Goal: Check status: Check status

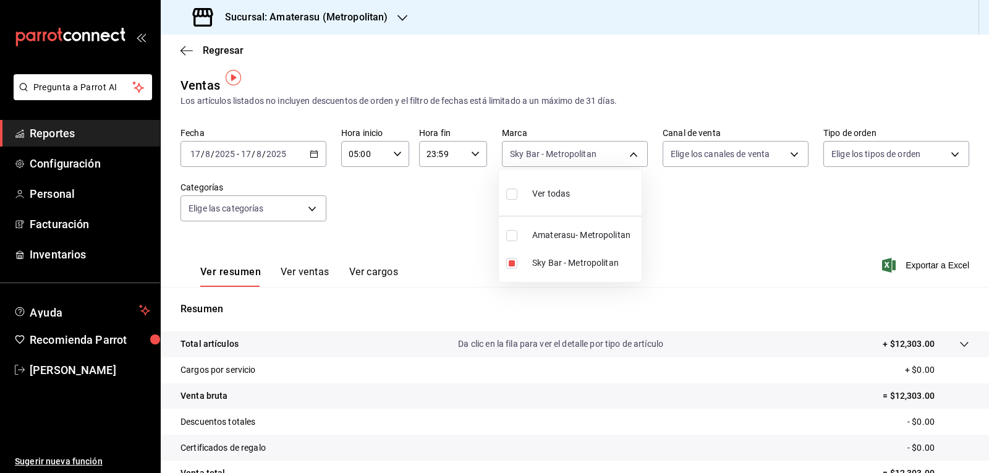
click at [530, 143] on body "Pregunta a Parrot AI Reportes Configuración Personal Facturación Inventarios Ay…" at bounding box center [494, 236] width 989 height 473
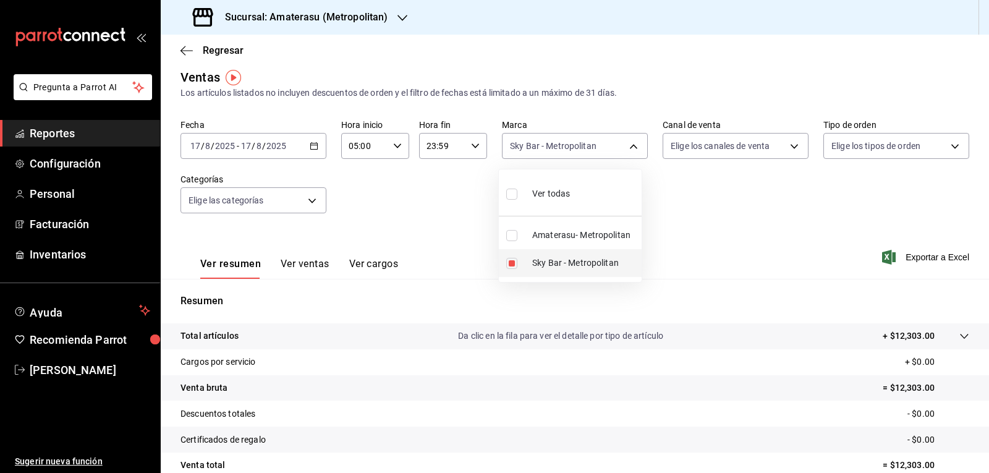
click at [508, 259] on input "checkbox" at bounding box center [511, 263] width 11 height 11
checkbox input "false"
click at [514, 236] on input "checkbox" at bounding box center [511, 235] width 11 height 11
checkbox input "true"
type input "e4cd7fcb-d45b-43ae-a99f-ad4ccfcd9032"
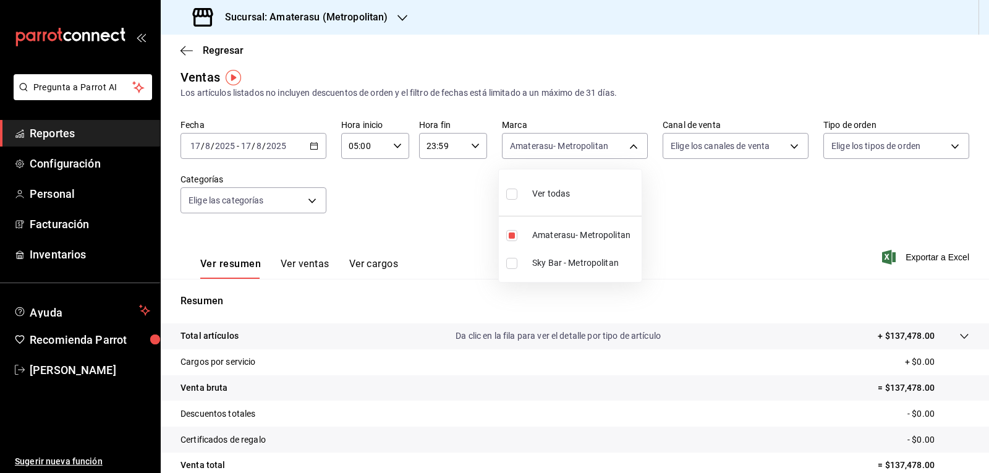
click at [659, 222] on div at bounding box center [494, 236] width 989 height 473
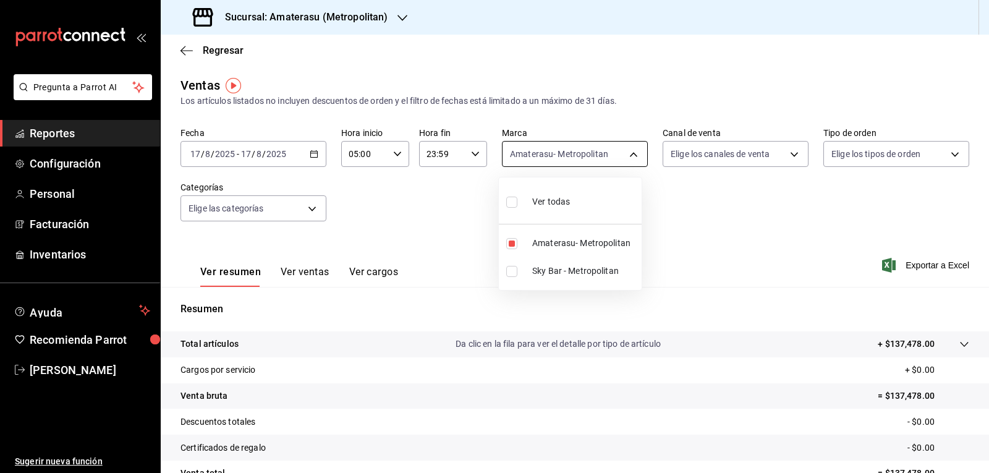
click at [584, 147] on body "Pregunta a Parrot AI Reportes Configuración Personal Facturación Inventarios Ay…" at bounding box center [494, 236] width 989 height 473
click at [514, 242] on input "checkbox" at bounding box center [511, 243] width 11 height 11
checkbox input "false"
click at [516, 278] on li "Sky Bar - Metropolitan" at bounding box center [570, 271] width 143 height 28
type input "f3afaab8-8c3d-4e49-a299-af9bdf6027b2"
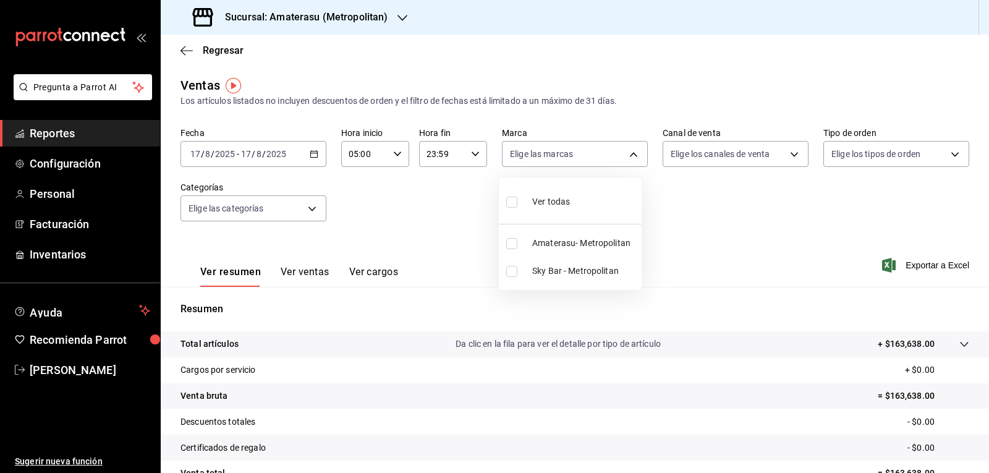
checkbox input "true"
click at [655, 231] on div at bounding box center [494, 236] width 989 height 473
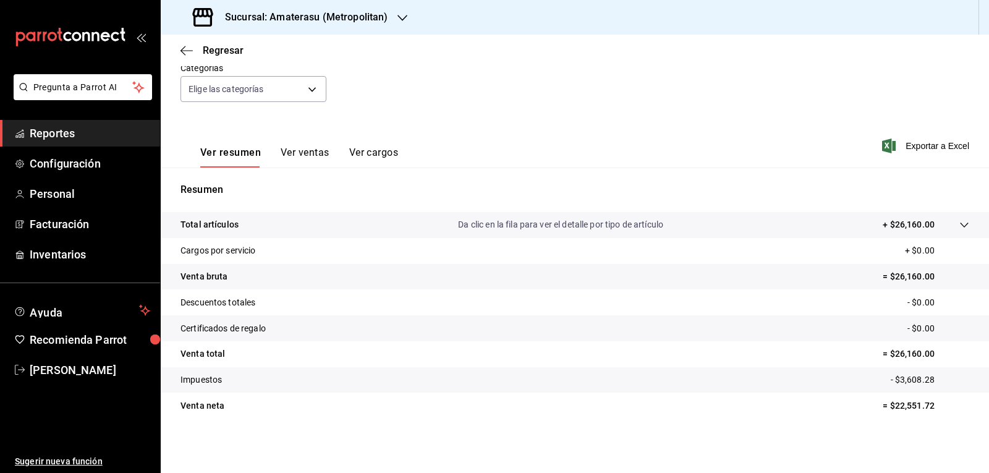
scroll to position [8, 0]
